Goal: Information Seeking & Learning: Learn about a topic

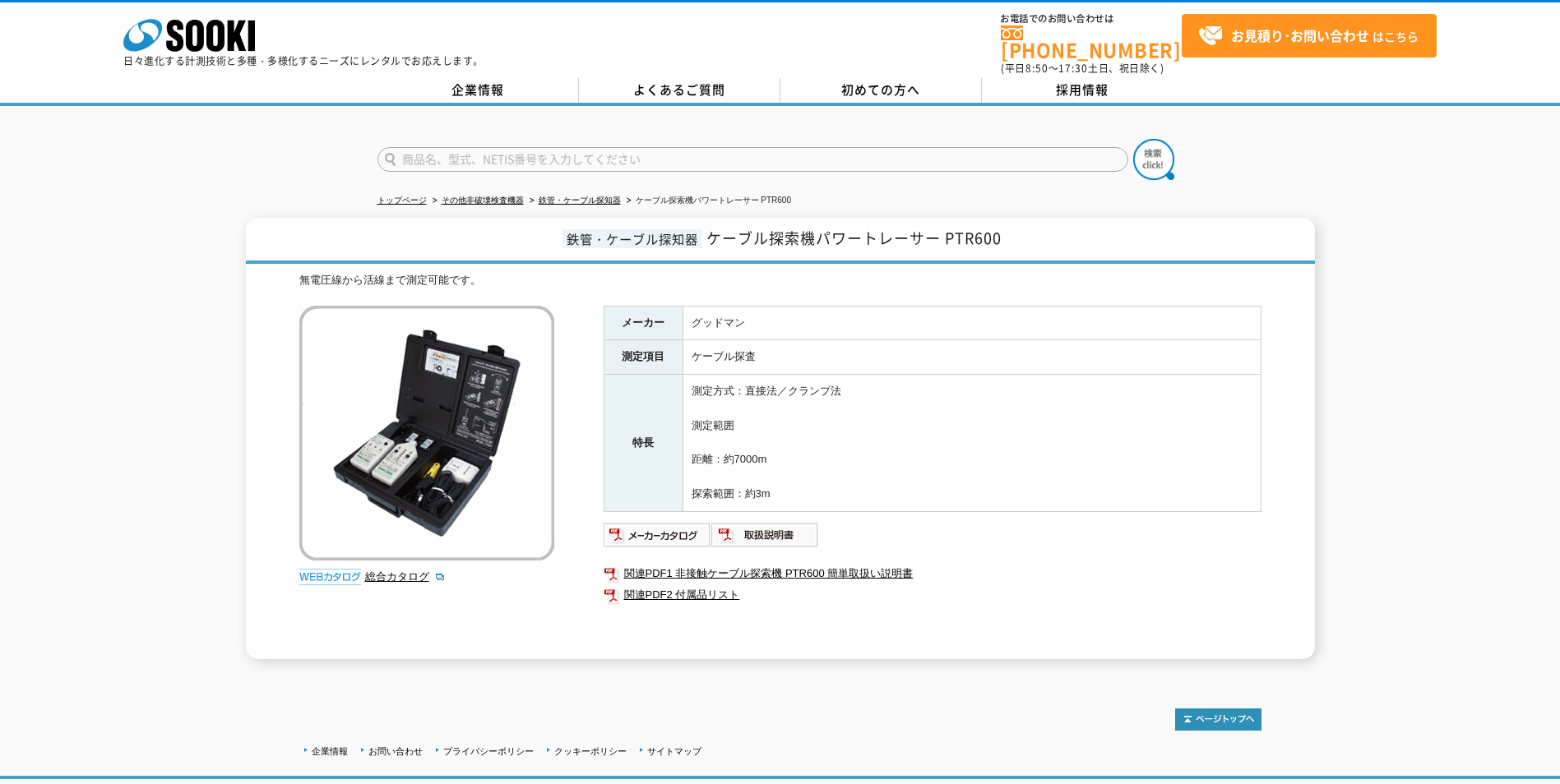
scroll to position [99, 0]
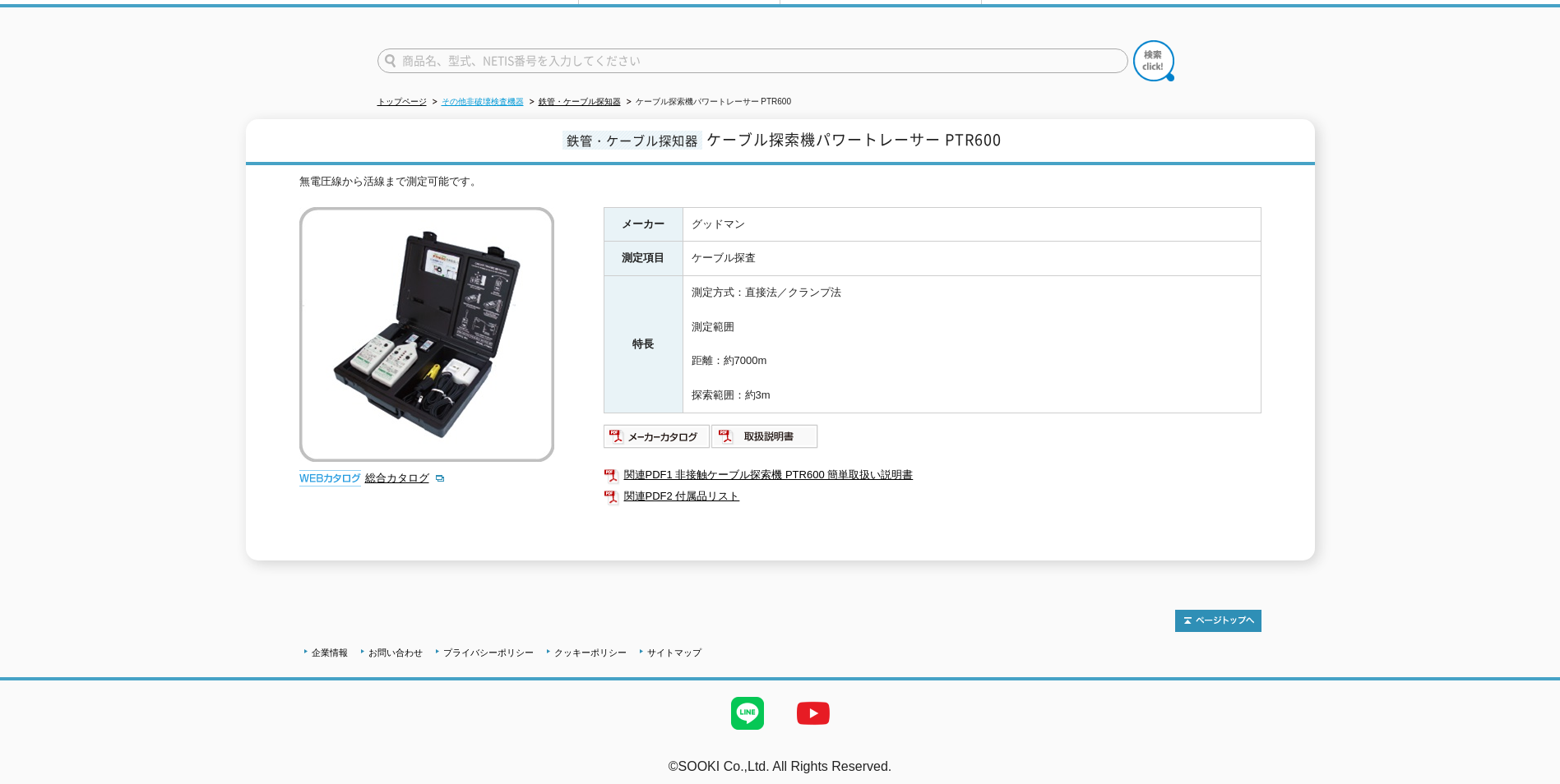
click at [513, 97] on link "その他非破壊検査機器" at bounding box center [483, 102] width 82 height 10
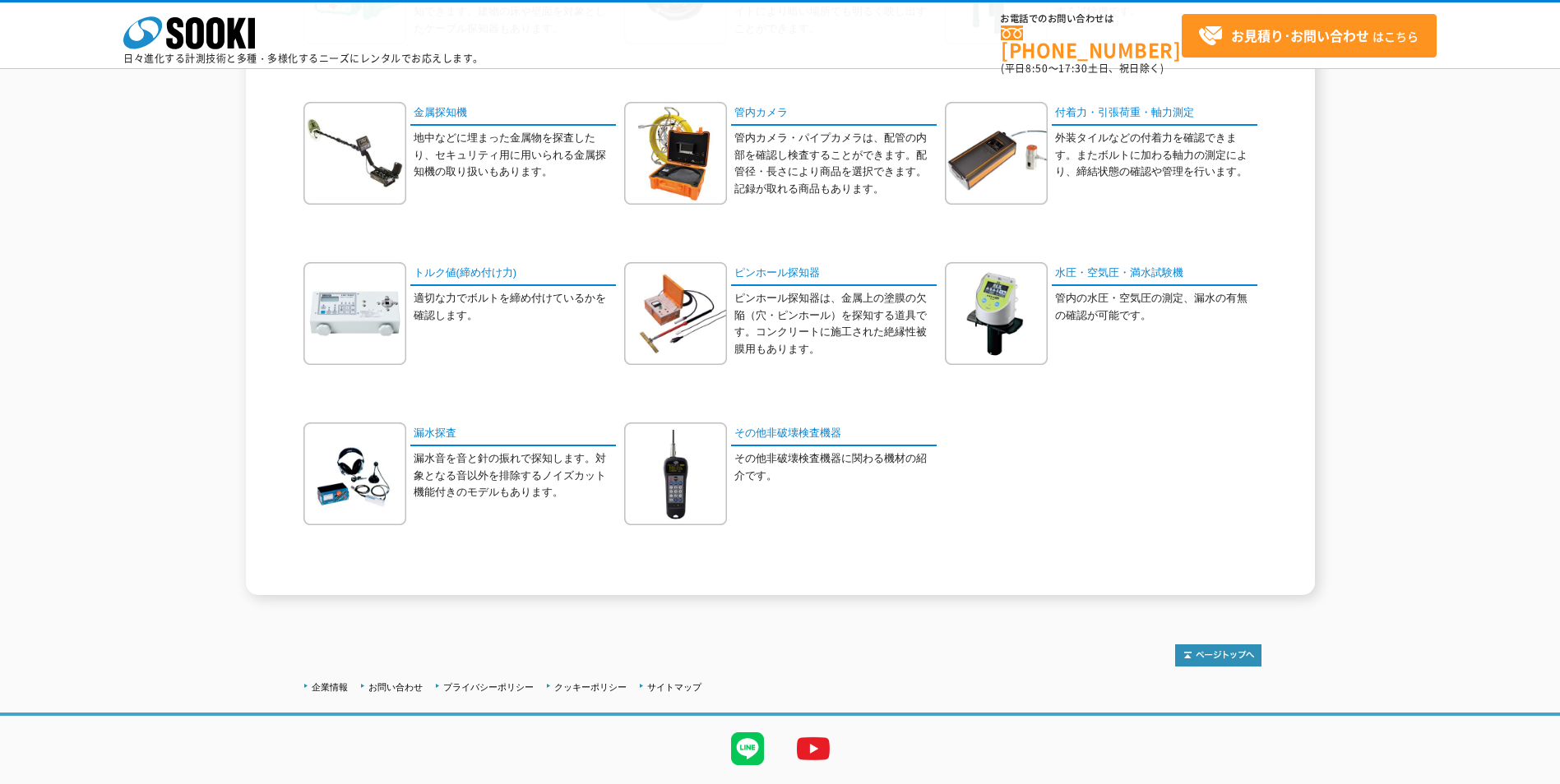
scroll to position [539, 0]
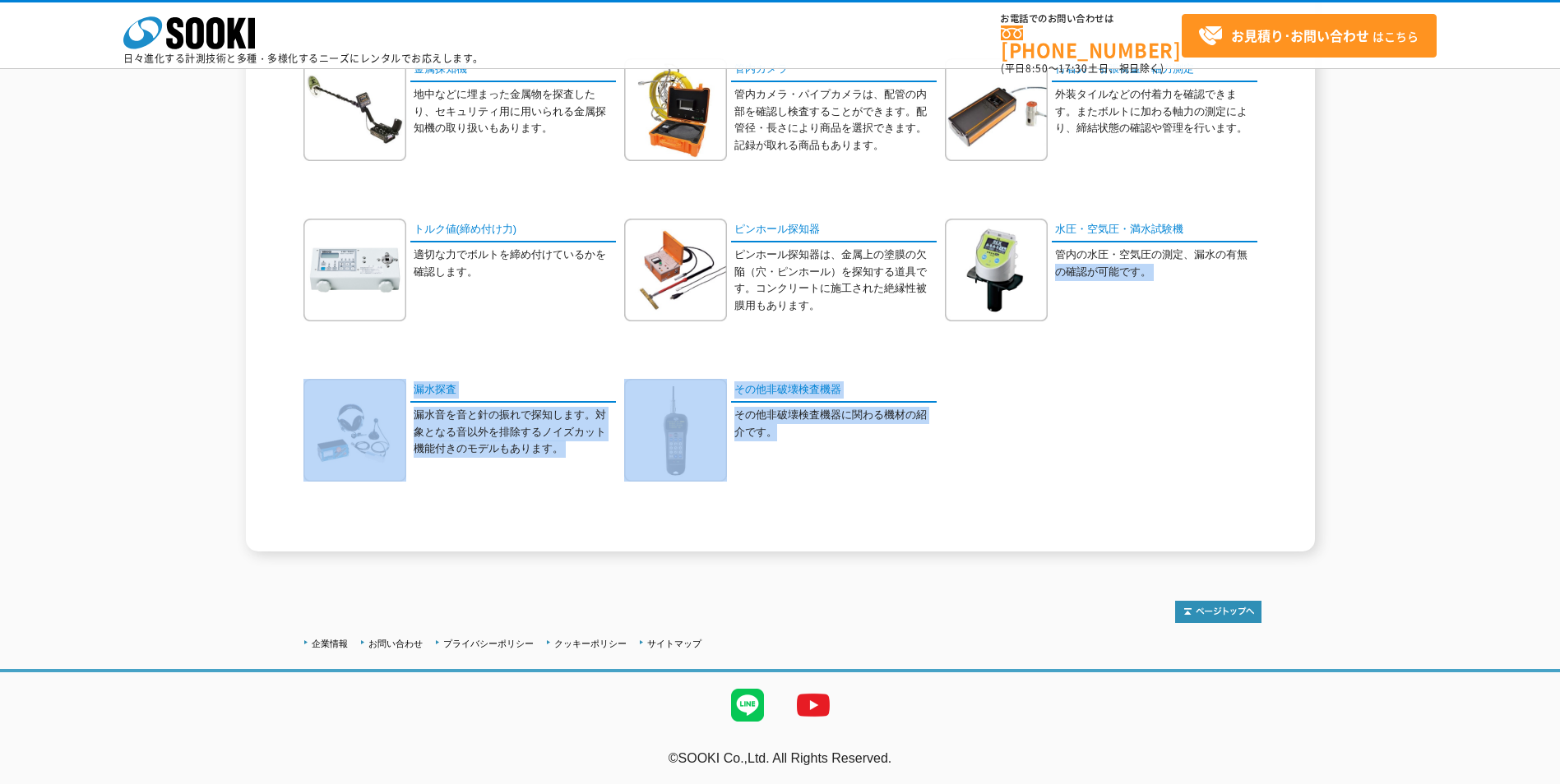
drag, startPoint x: 1057, startPoint y: 441, endPoint x: 893, endPoint y: 410, distance: 166.9
click at [893, 410] on div "埋設物探査機 電磁波レーダーの原理を用いて、道路下の埋設管(金属管・樹脂管)や空洞を非破壊で探査することができます。" at bounding box center [780, 138] width 962 height 801
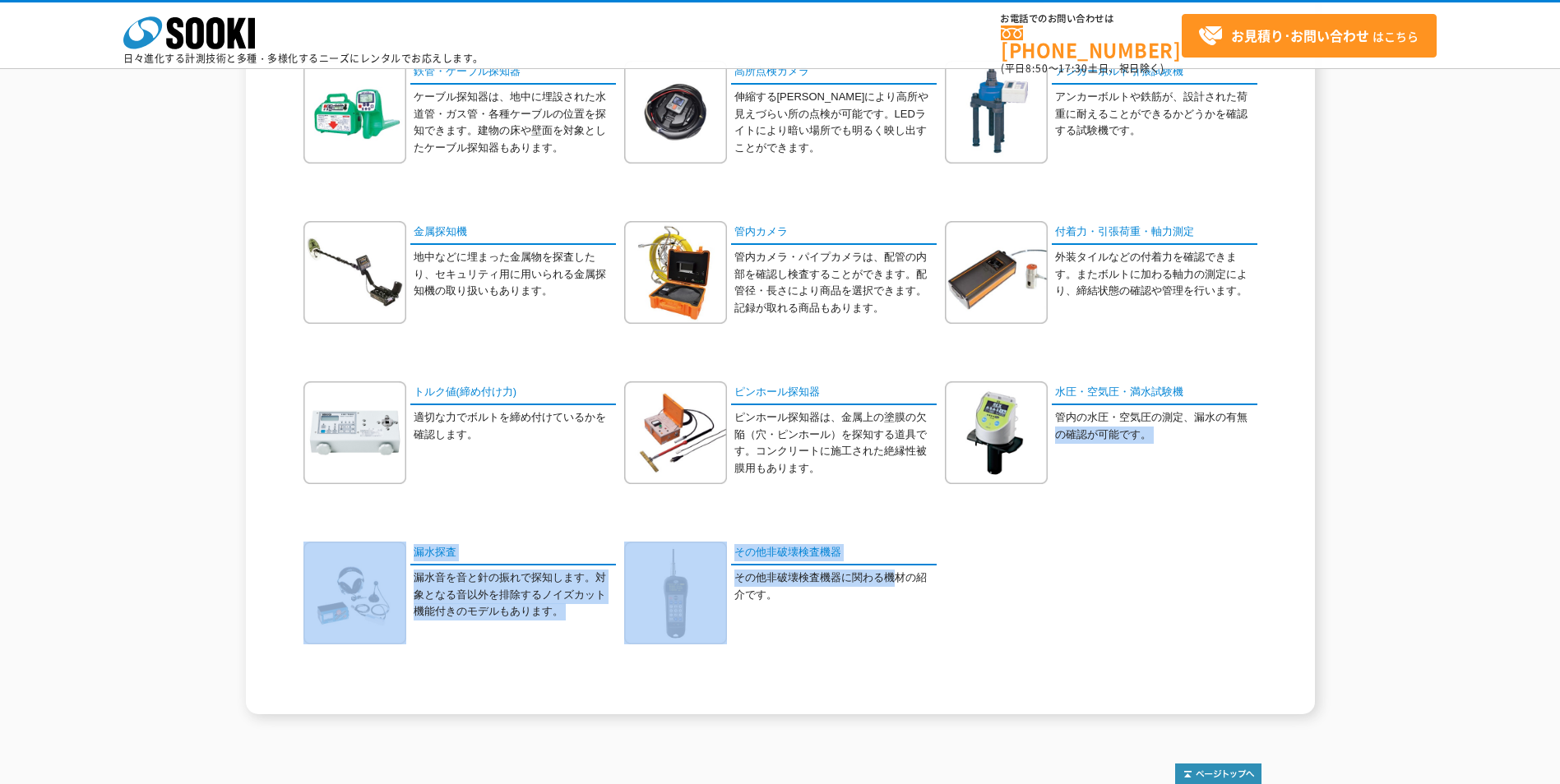
click at [1054, 583] on div "埋設物探査機 電磁波レーダーの原理を用いて、道路下の埋設管(金属管・樹脂管)や空洞を非破壊で探査することができます。" at bounding box center [780, 301] width 962 height 801
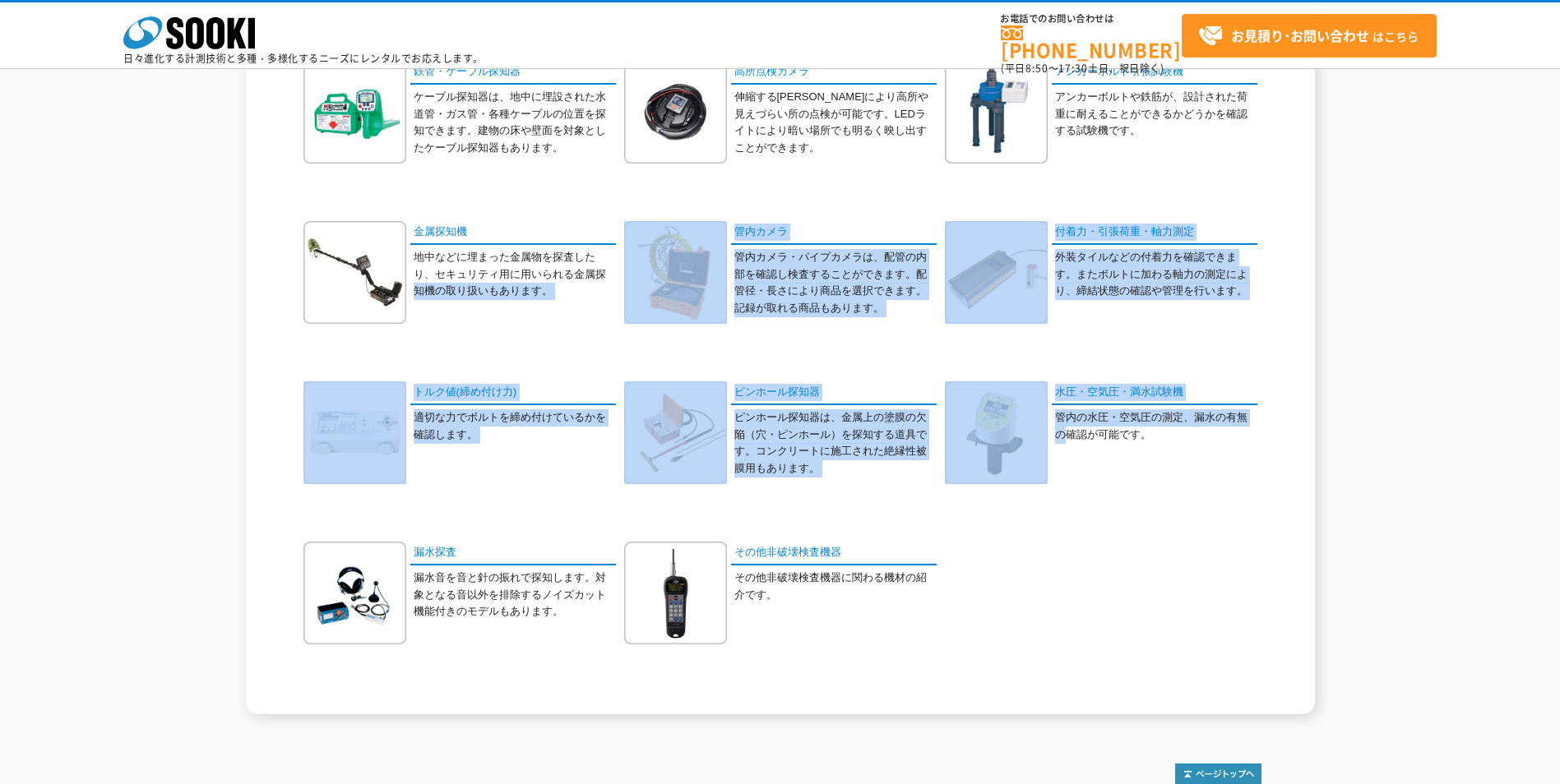
drag, startPoint x: 1066, startPoint y: 634, endPoint x: 37, endPoint y: 349, distance: 1067.7
click at [37, 349] on div "その他非破壊検査機器 カテゴリ一覧 漏水・鉄管・ケーブル探知といった調査機器、パイプや機械、構造物の内部をはじめとした人間の目の行き届かないところの観察に有効…" at bounding box center [780, 241] width 1560 height 946
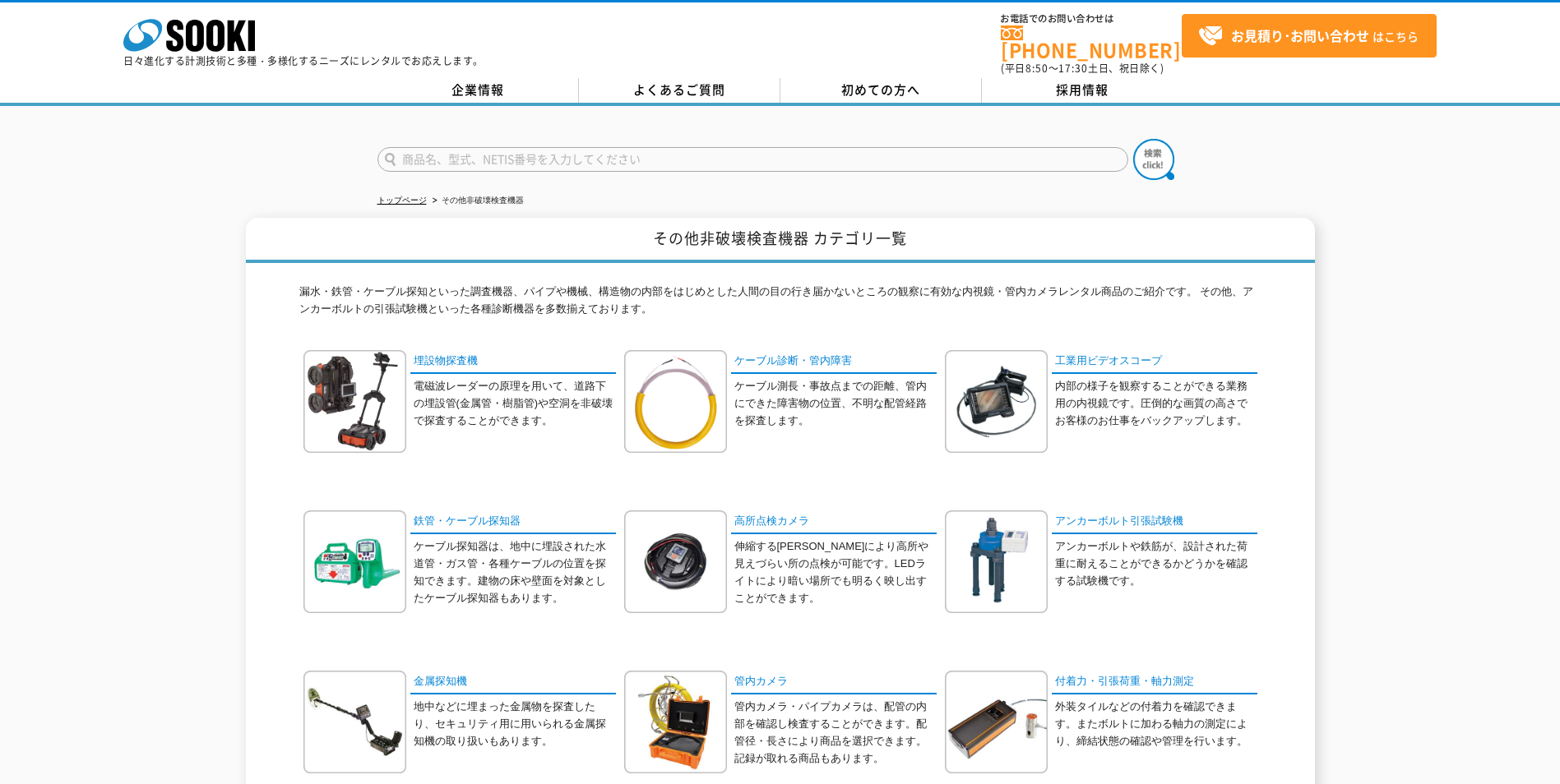
click at [130, 300] on div "その他非破壊検査機器 カテゴリ一覧 漏水・鉄管・ケーブル探知といった調査機器、パイプや機械、構造物の内部をはじめとした人間の目の行き届かないところの観察に有効…" at bounding box center [780, 691] width 1560 height 946
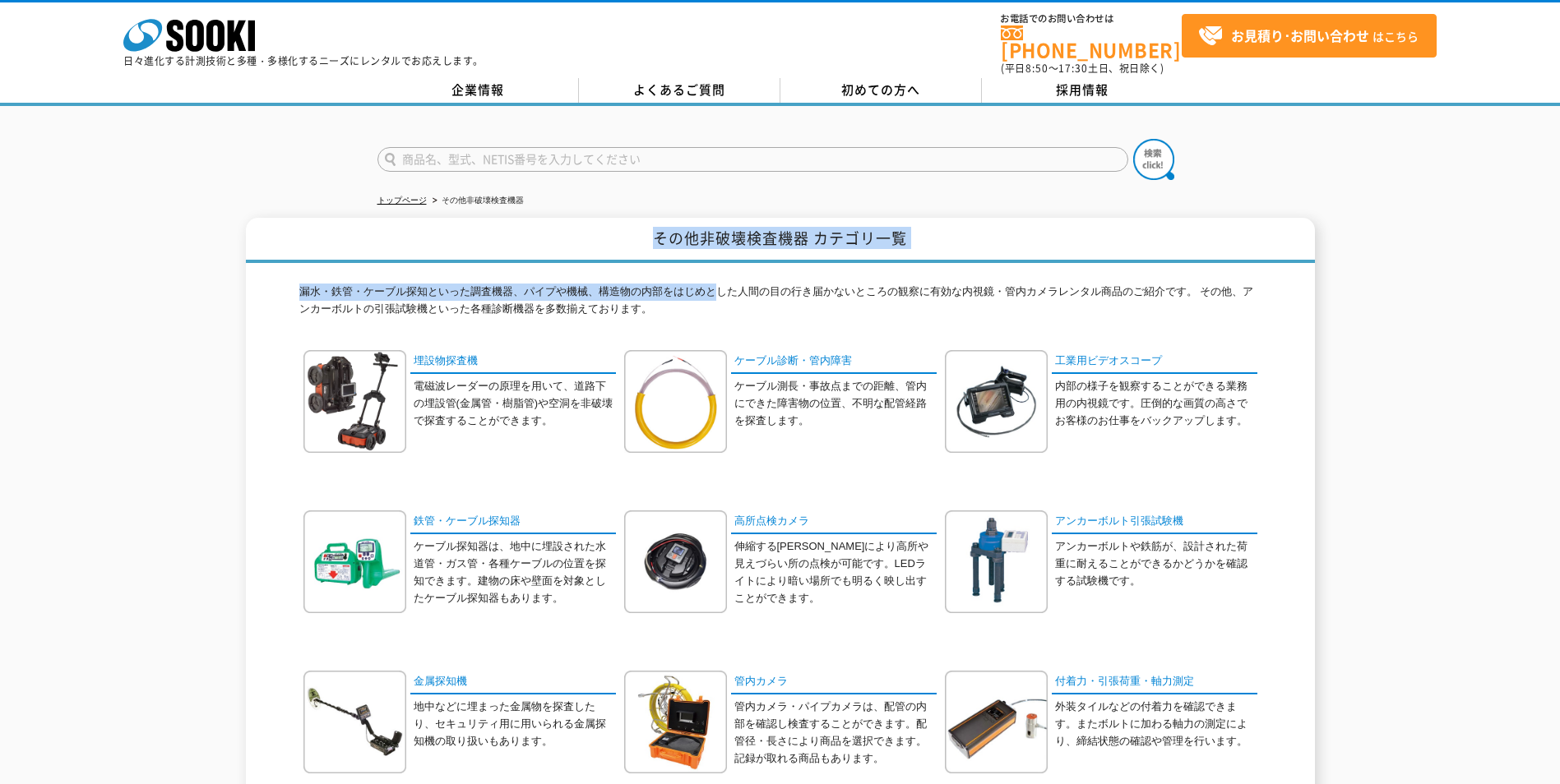
drag, startPoint x: 655, startPoint y: 218, endPoint x: 721, endPoint y: 290, distance: 97.7
click at [721, 290] on div "その他非破壊検査機器 カテゴリ一覧 漏水・鉄管・ケーブル探知といった調査機器、パイプや機械、構造物の内部をはじめとした人間の目の行き届かないところの観察に有効…" at bounding box center [780, 691] width 1069 height 946
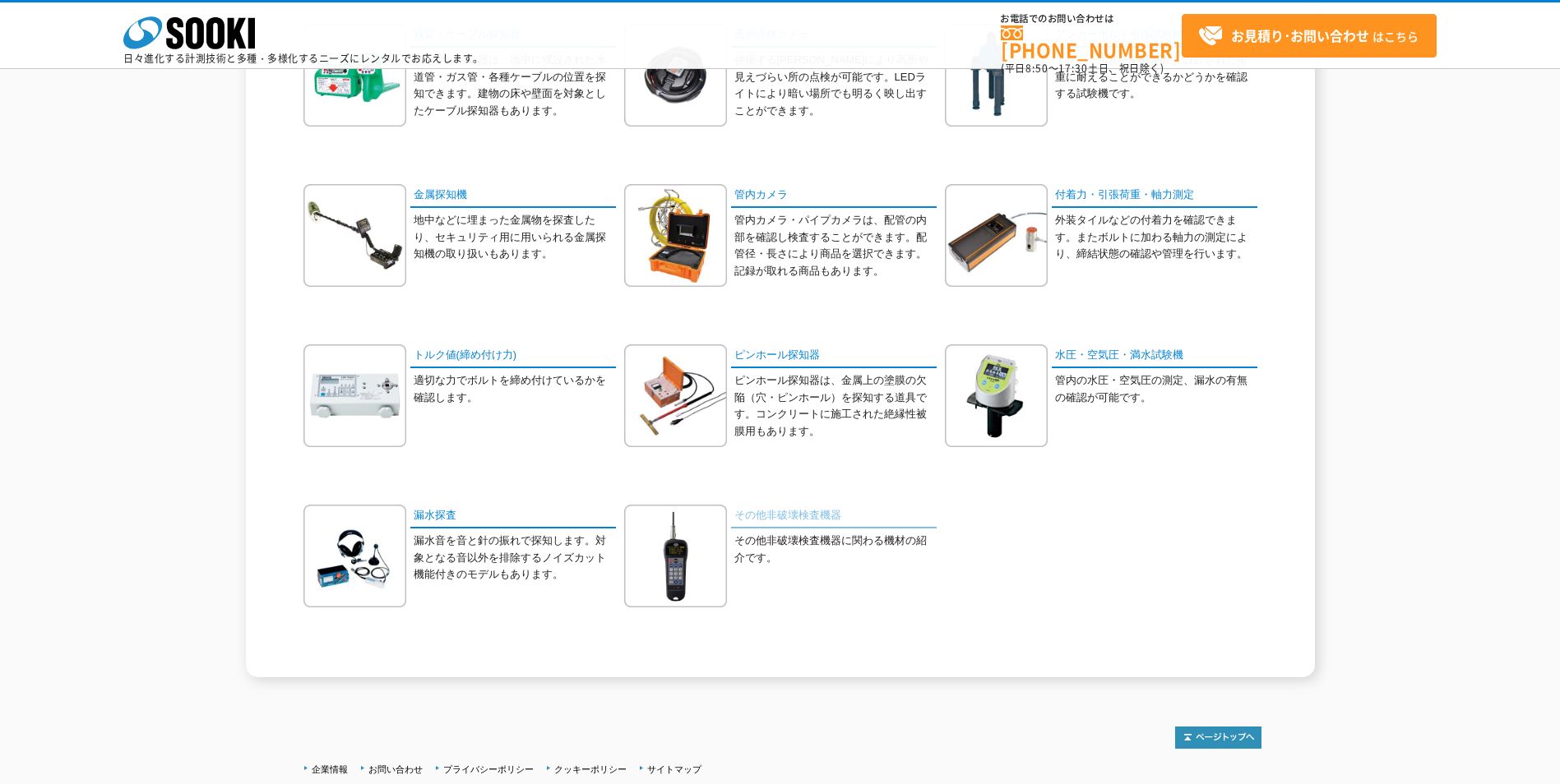
scroll to position [539, 0]
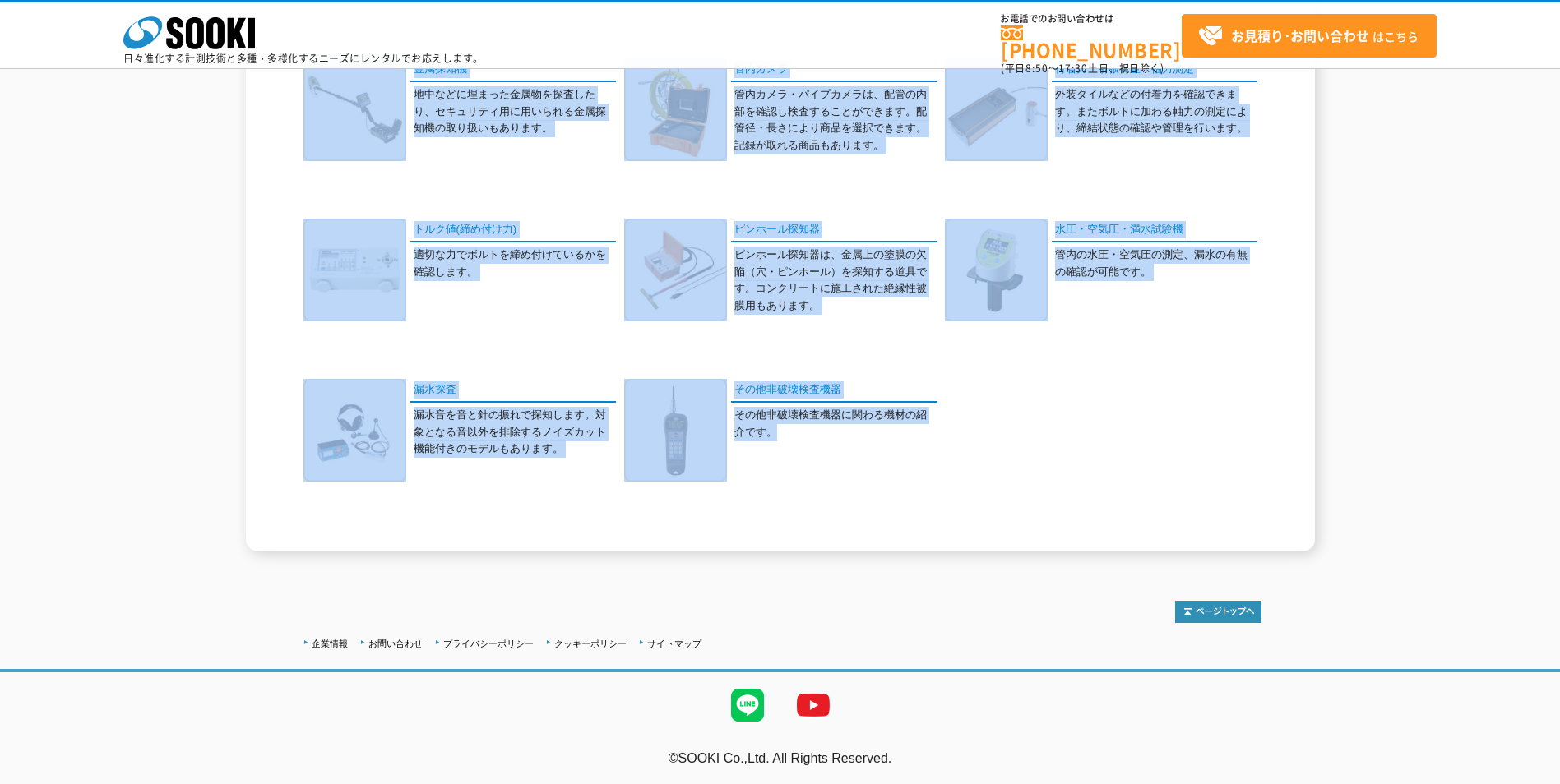
click at [1061, 497] on div "埋設物探査機 電磁波レーダーの原理を用いて、道路下の埋設管(金属管・樹脂管)や空洞を非破壊で探査することができます。" at bounding box center [780, 138] width 962 height 801
copy div "loremipsum dolors am・co・adipiscingelit、seddoe、temporincididuntutlaboreetdolorem…"
click at [1391, 406] on div "その他非破壊検査機器 カテゴリ一覧 漏水・鉄管・ケーブル探知といった調査機器、パイプや機械、構造物の内部をはじめとした人間の目の行き届かないところの観察に有効…" at bounding box center [780, 78] width 1560 height 946
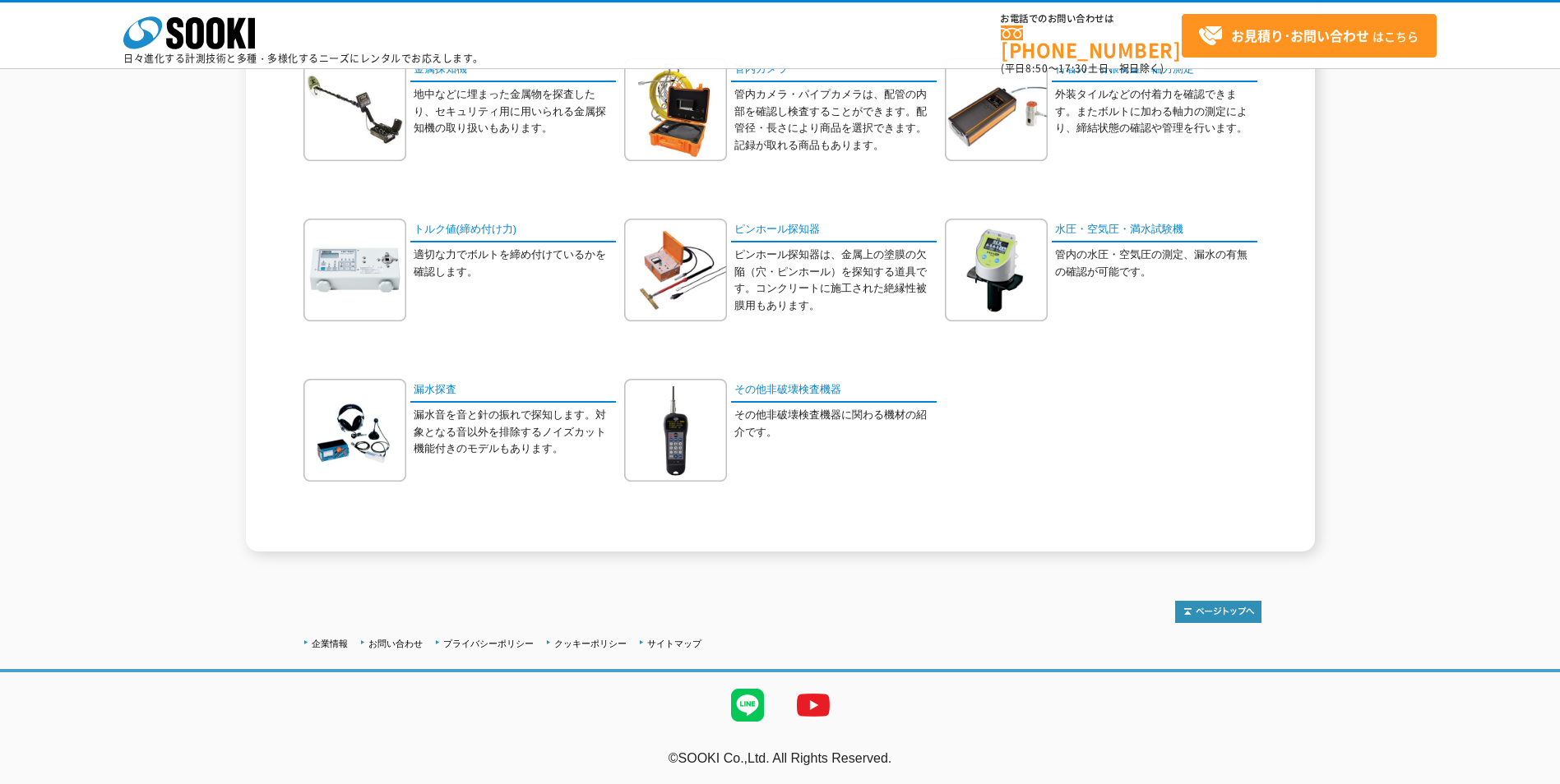
scroll to position [292, 0]
